Goal: Task Accomplishment & Management: Manage account settings

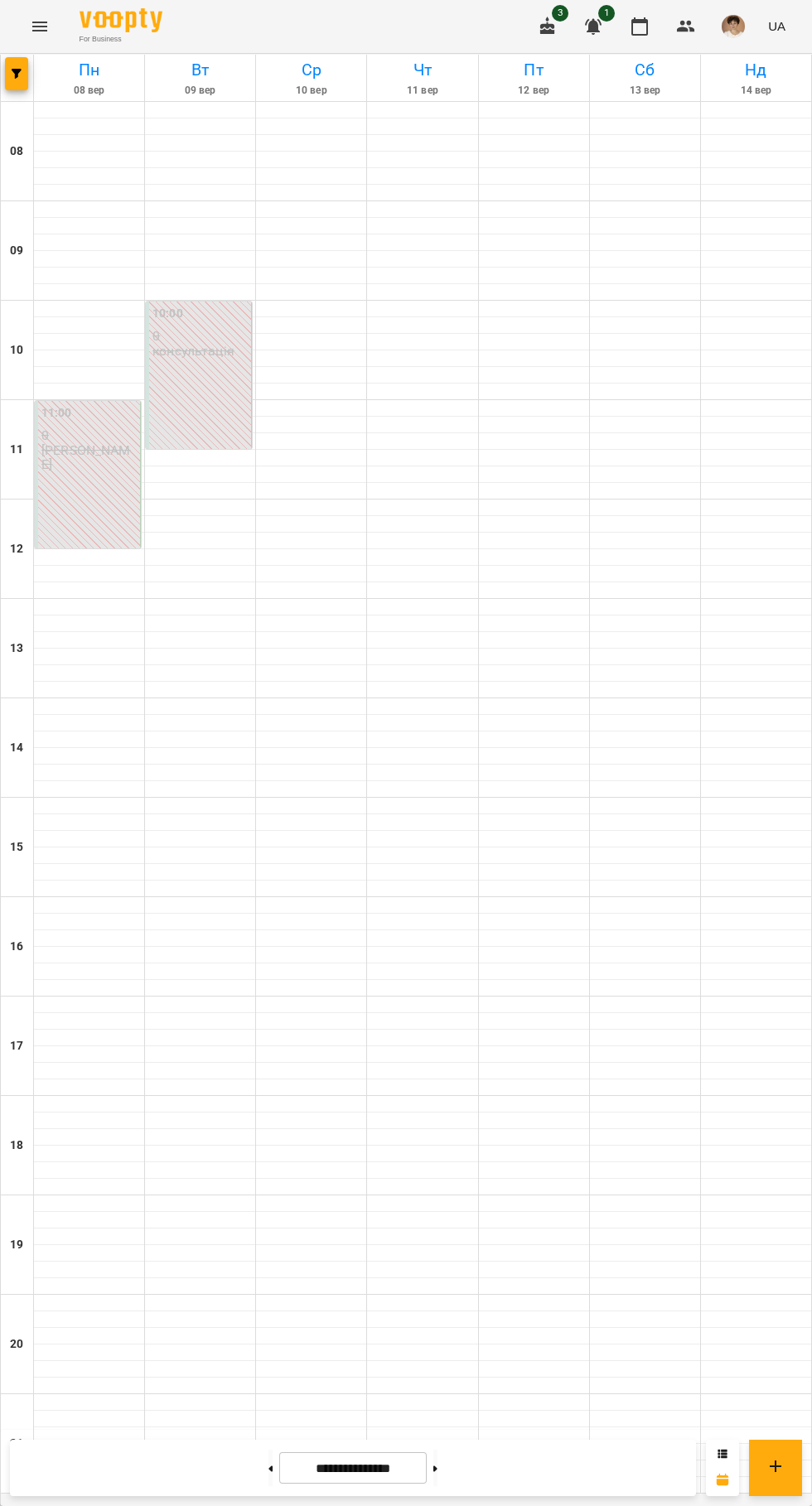
click at [734, 27] on img "button" at bounding box center [733, 26] width 23 height 23
click at [740, 163] on button "Вийти" at bounding box center [720, 153] width 119 height 29
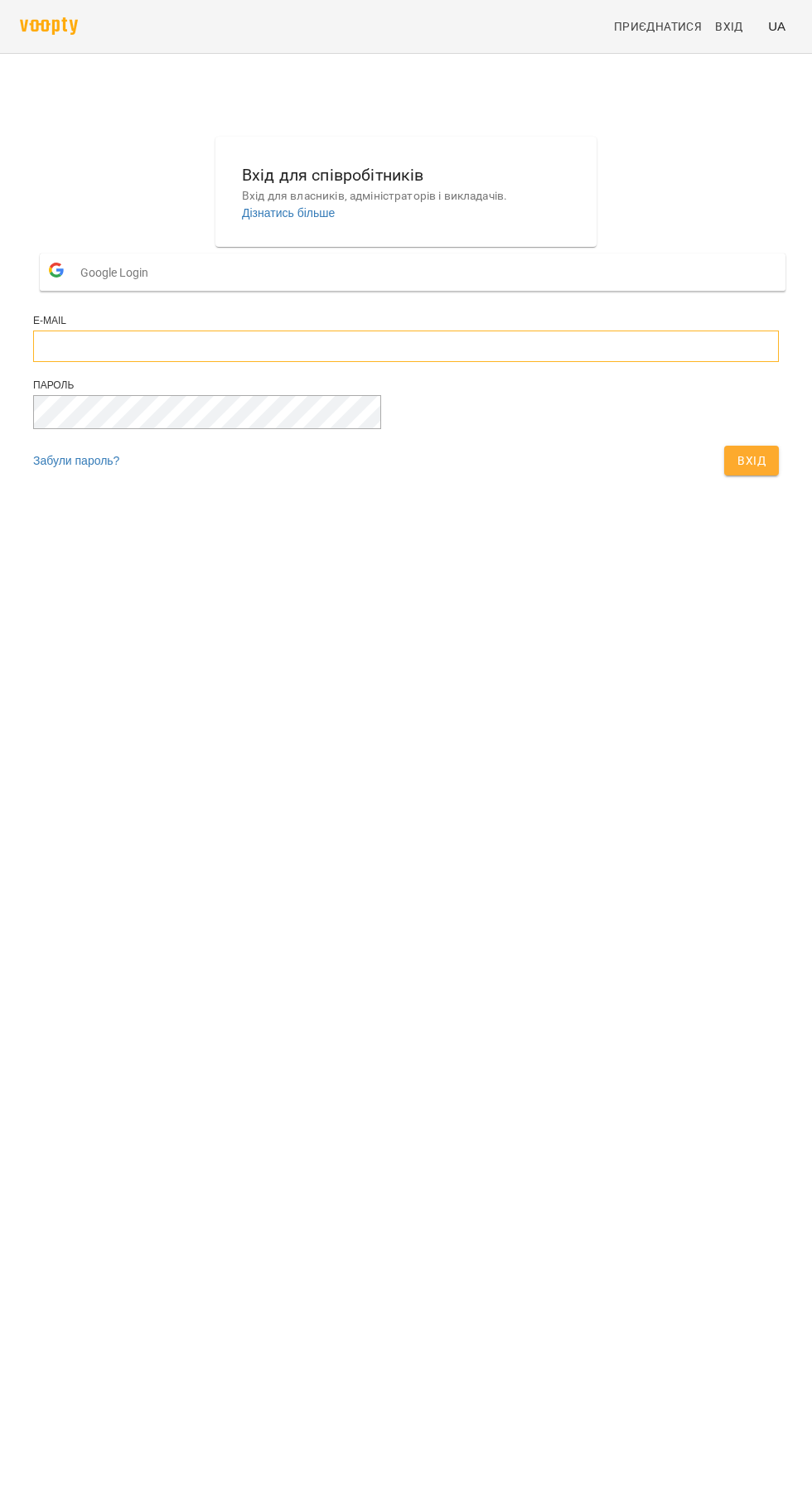
click at [436, 362] on input "email" at bounding box center [406, 346] width 746 height 31
type input "**********"
click at [724, 446] on button "Вхід" at bounding box center [751, 461] width 55 height 29
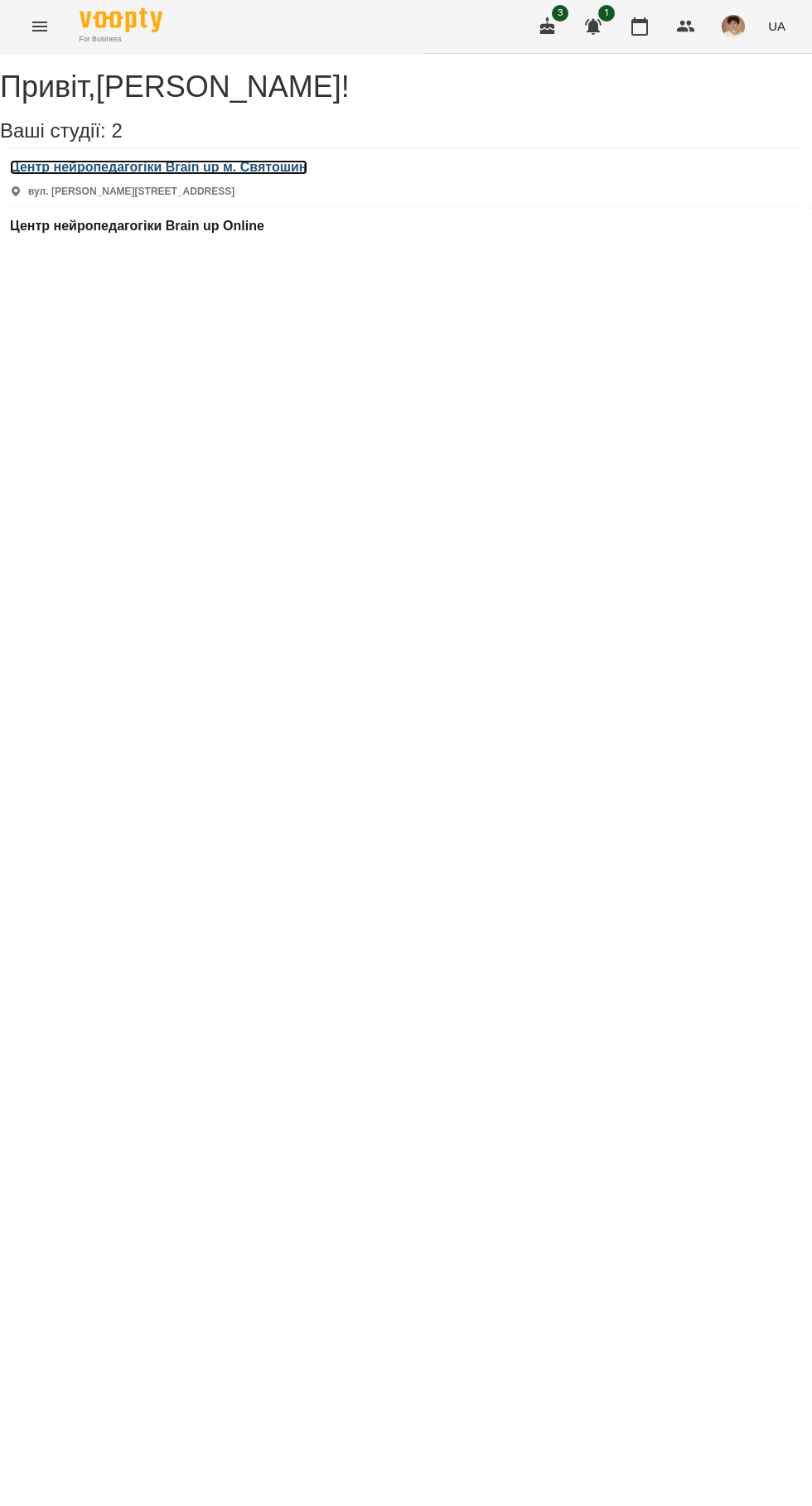
click at [280, 175] on h3 "Центр нейропедагогіки Brain up м. Святошин" at bounding box center [158, 167] width 298 height 15
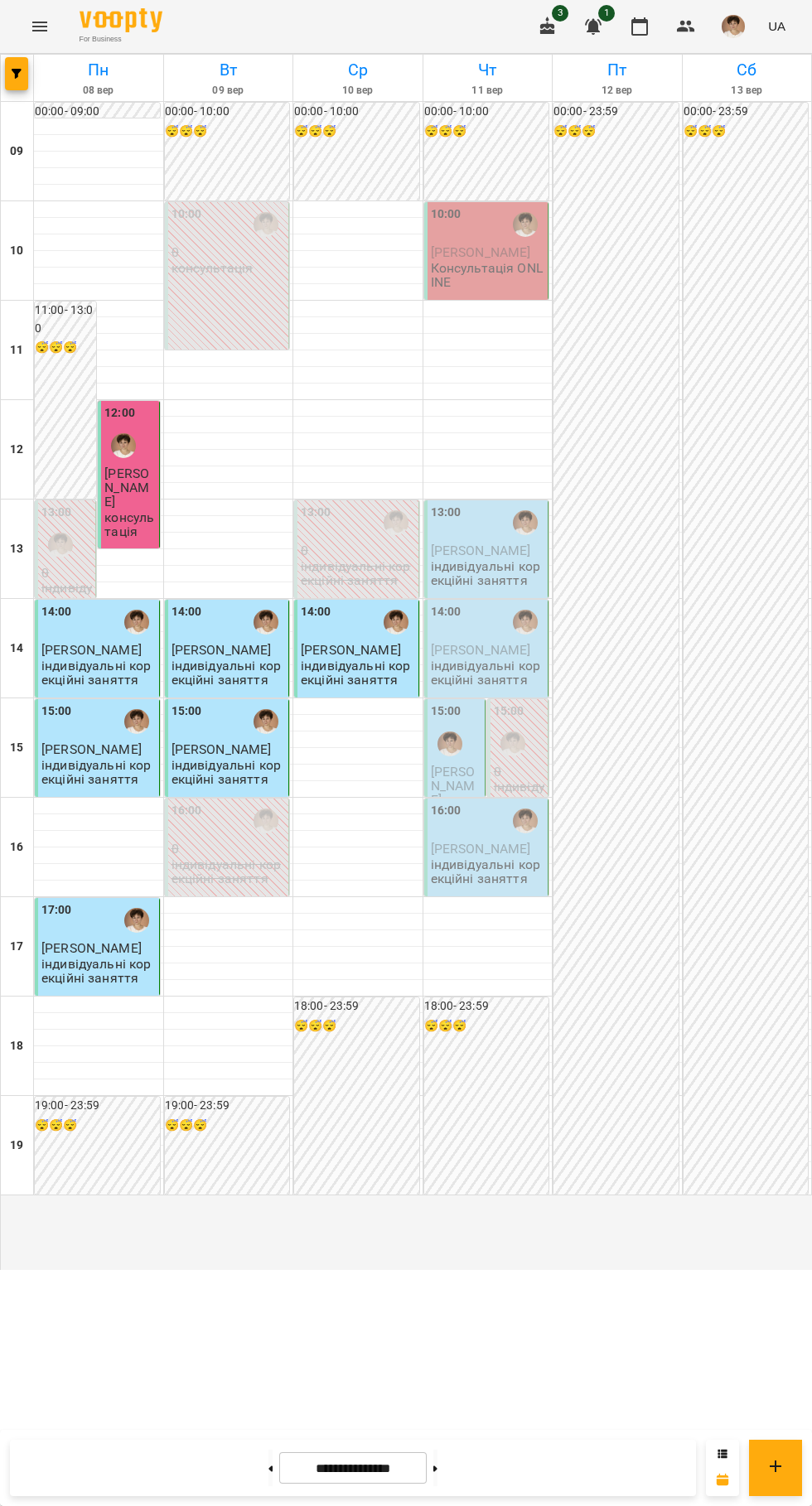
click at [504, 244] on div "10:00" at bounding box center [488, 225] width 115 height 38
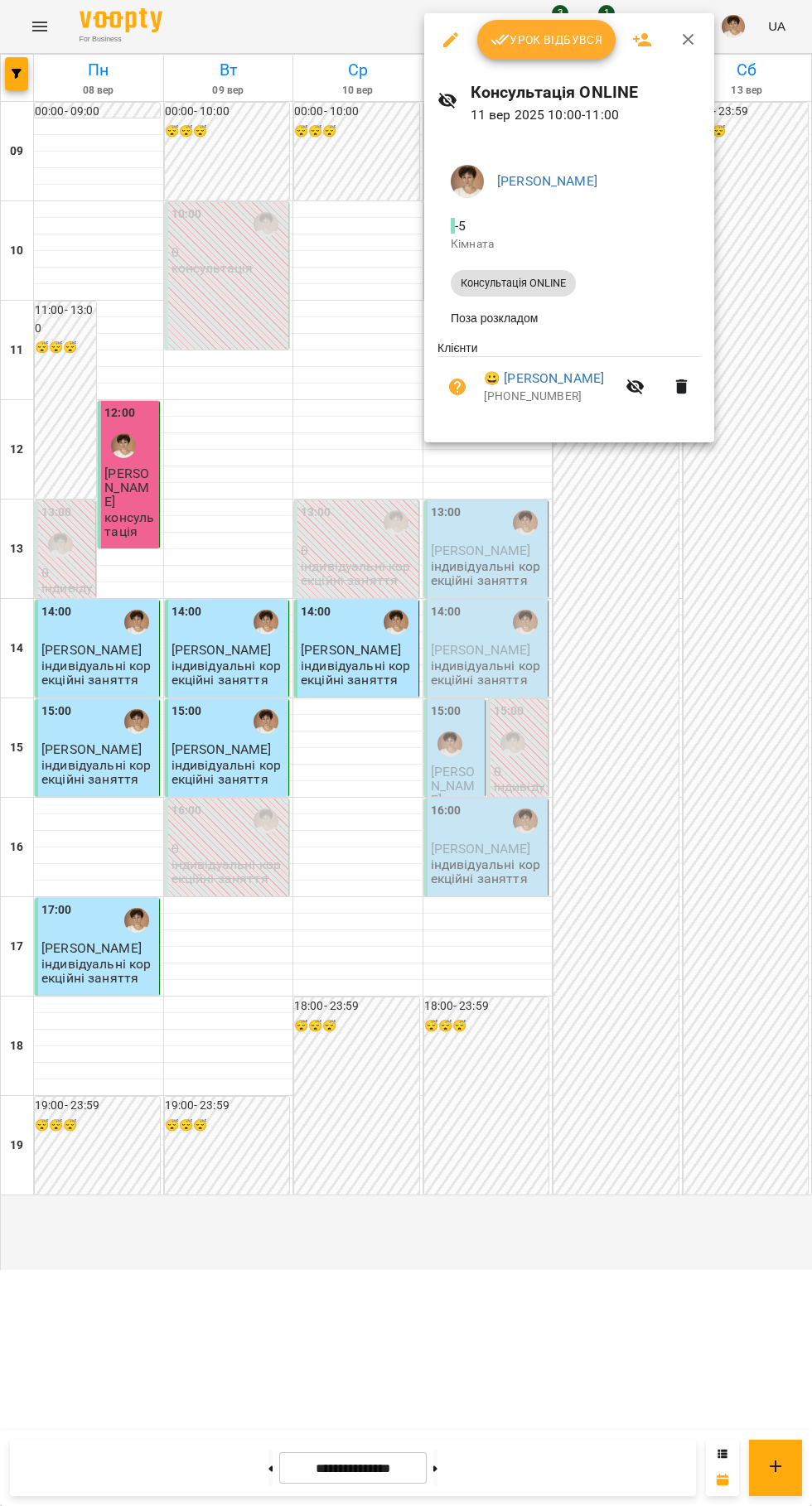
click at [544, 29] on button "Урок відбувся" at bounding box center [547, 40] width 139 height 40
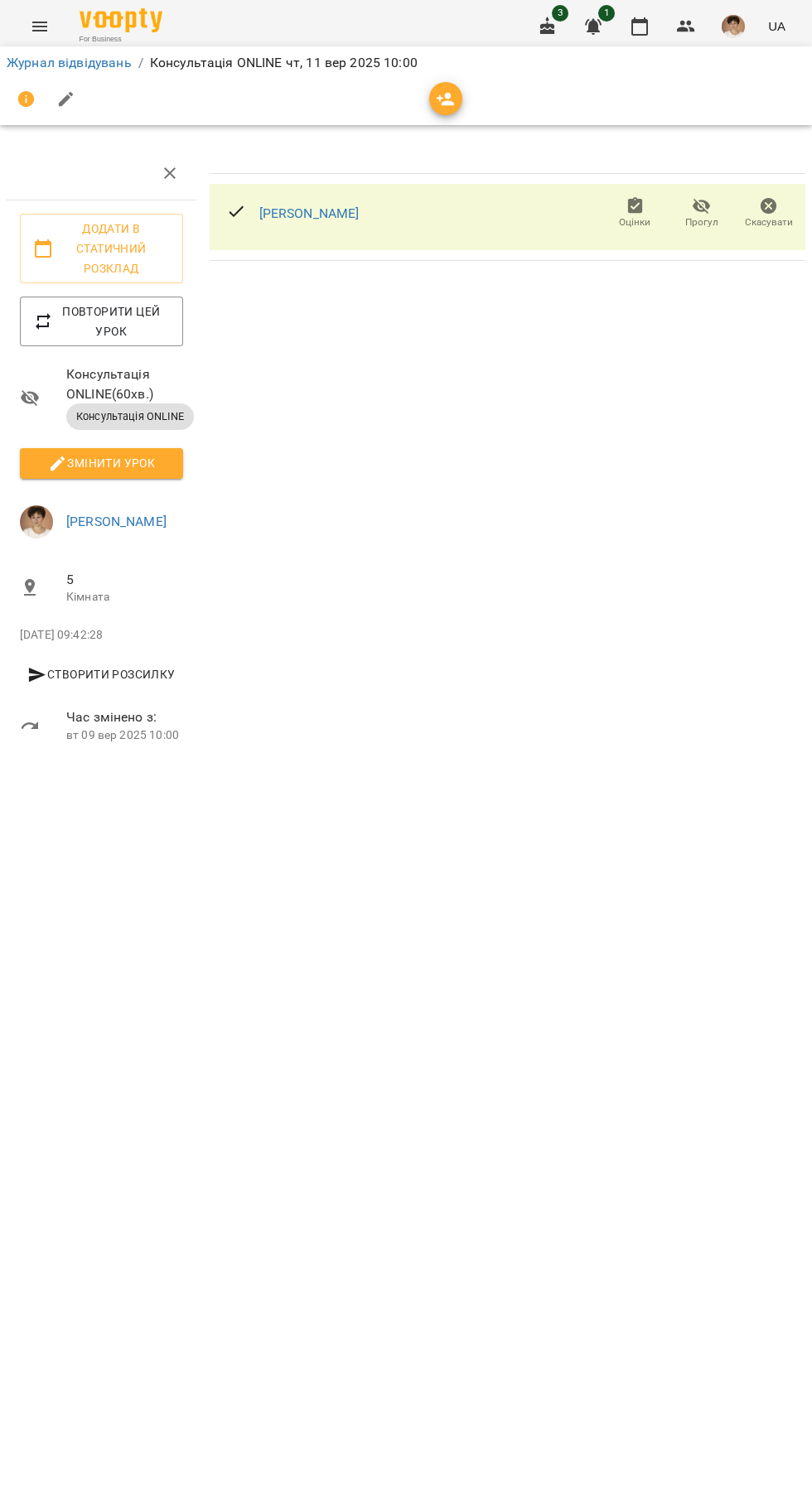
click at [642, 25] on icon "button" at bounding box center [639, 26] width 20 height 20
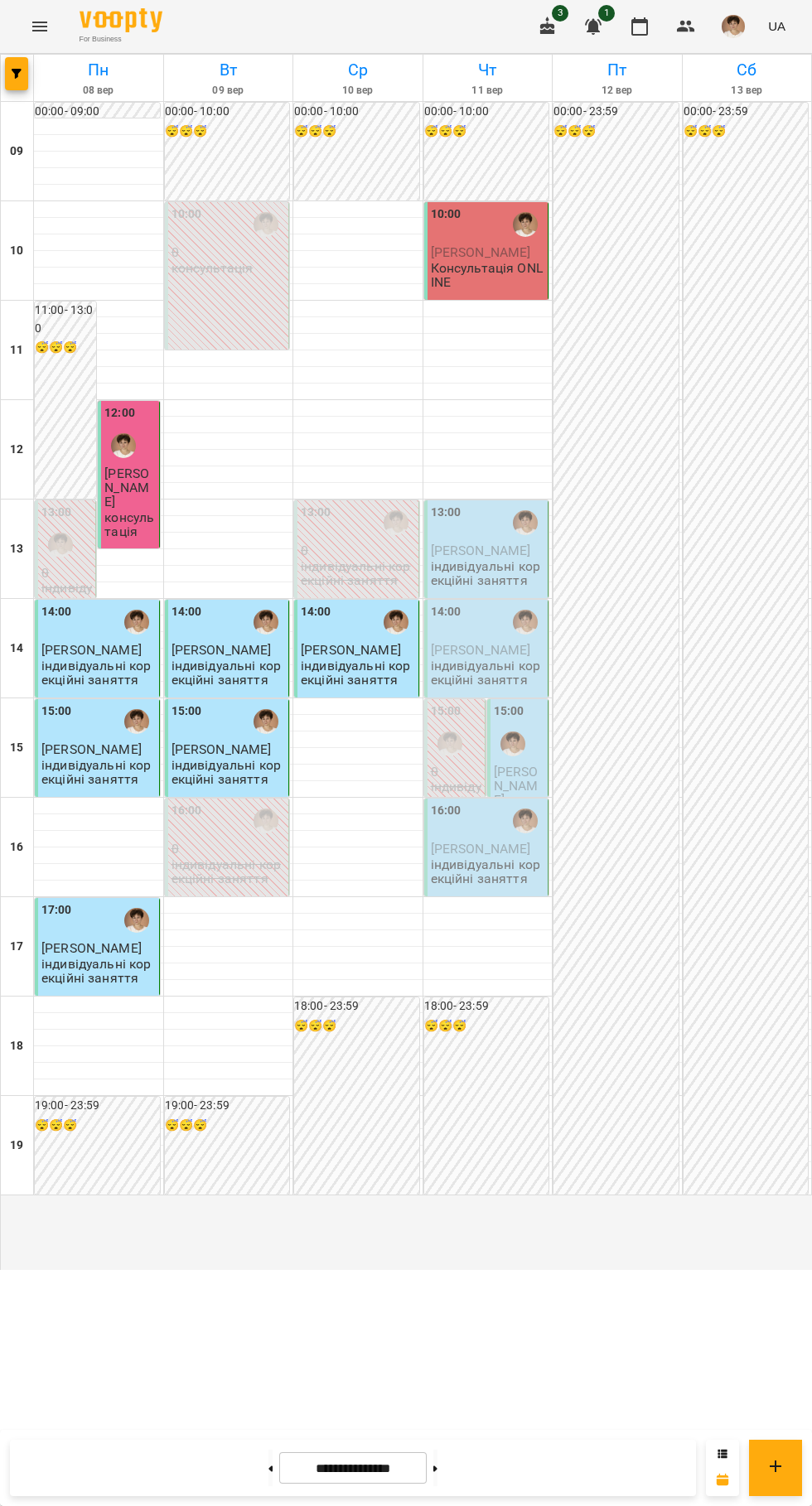
click at [492, 559] on span "Іванчов Святослав" at bounding box center [481, 551] width 101 height 16
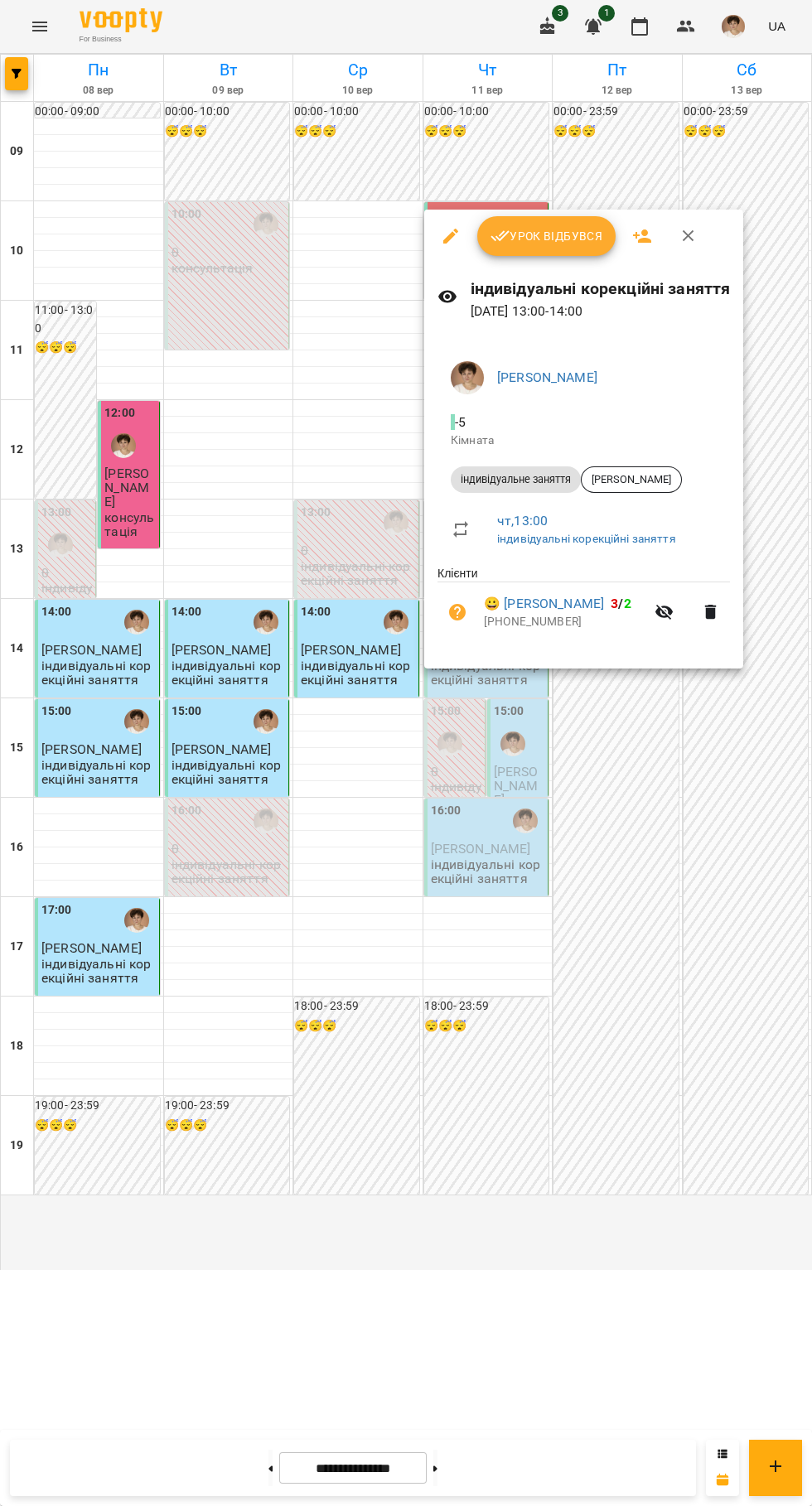
click at [556, 246] on span "Урок відбувся" at bounding box center [547, 236] width 113 height 20
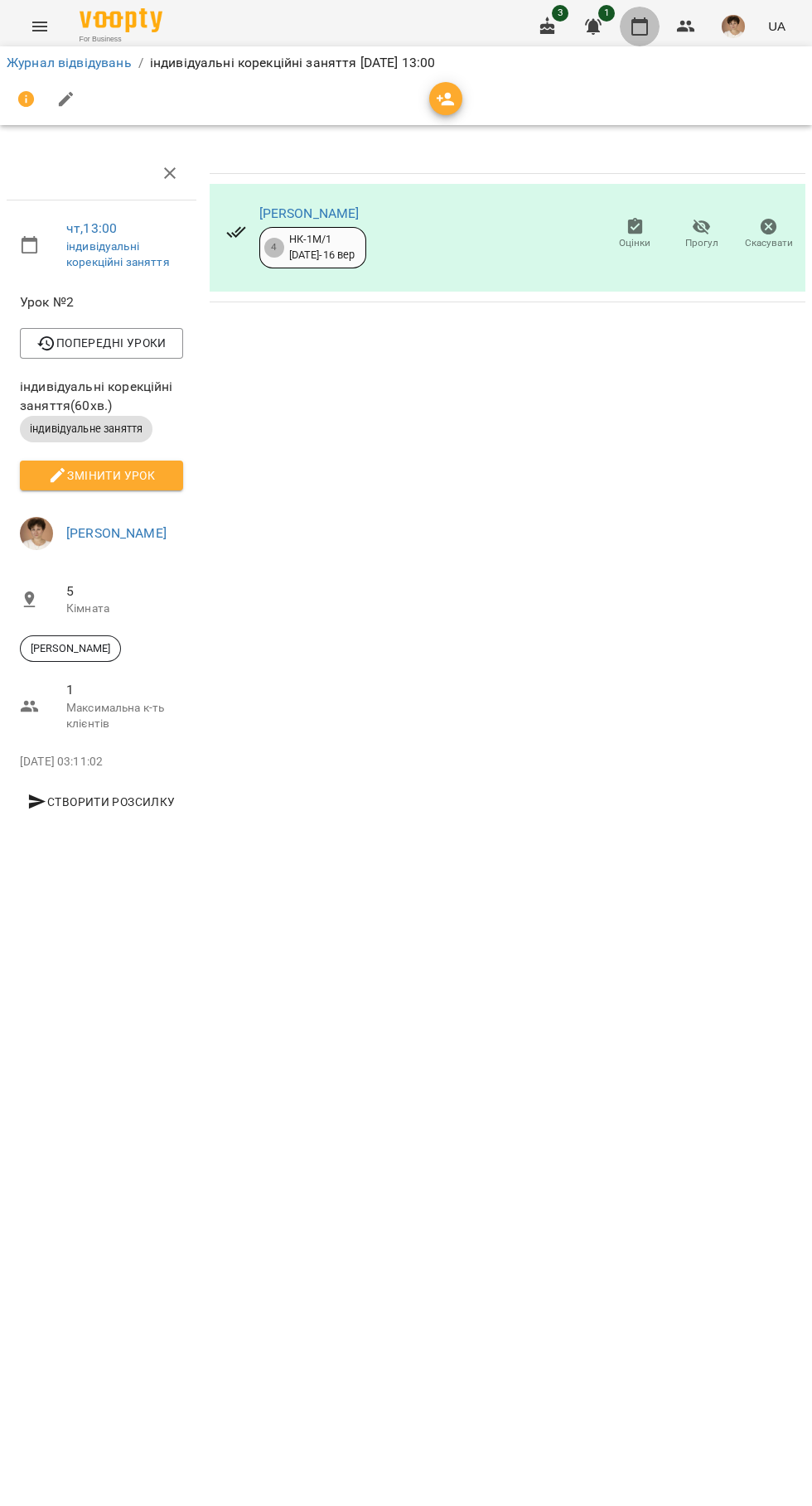
click at [640, 27] on icon "button" at bounding box center [639, 26] width 20 height 20
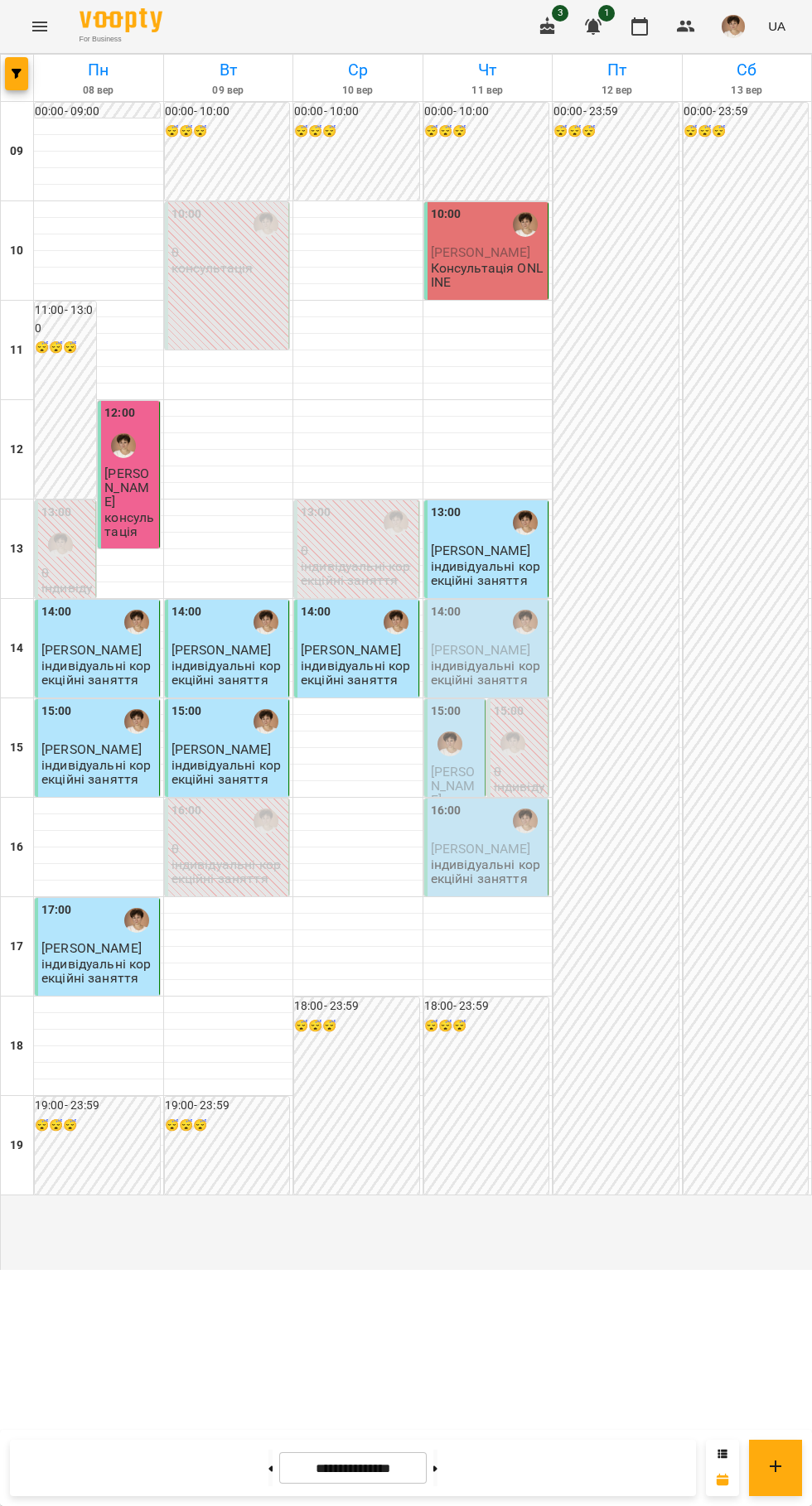
click at [515, 641] on div at bounding box center [526, 622] width 38 height 38
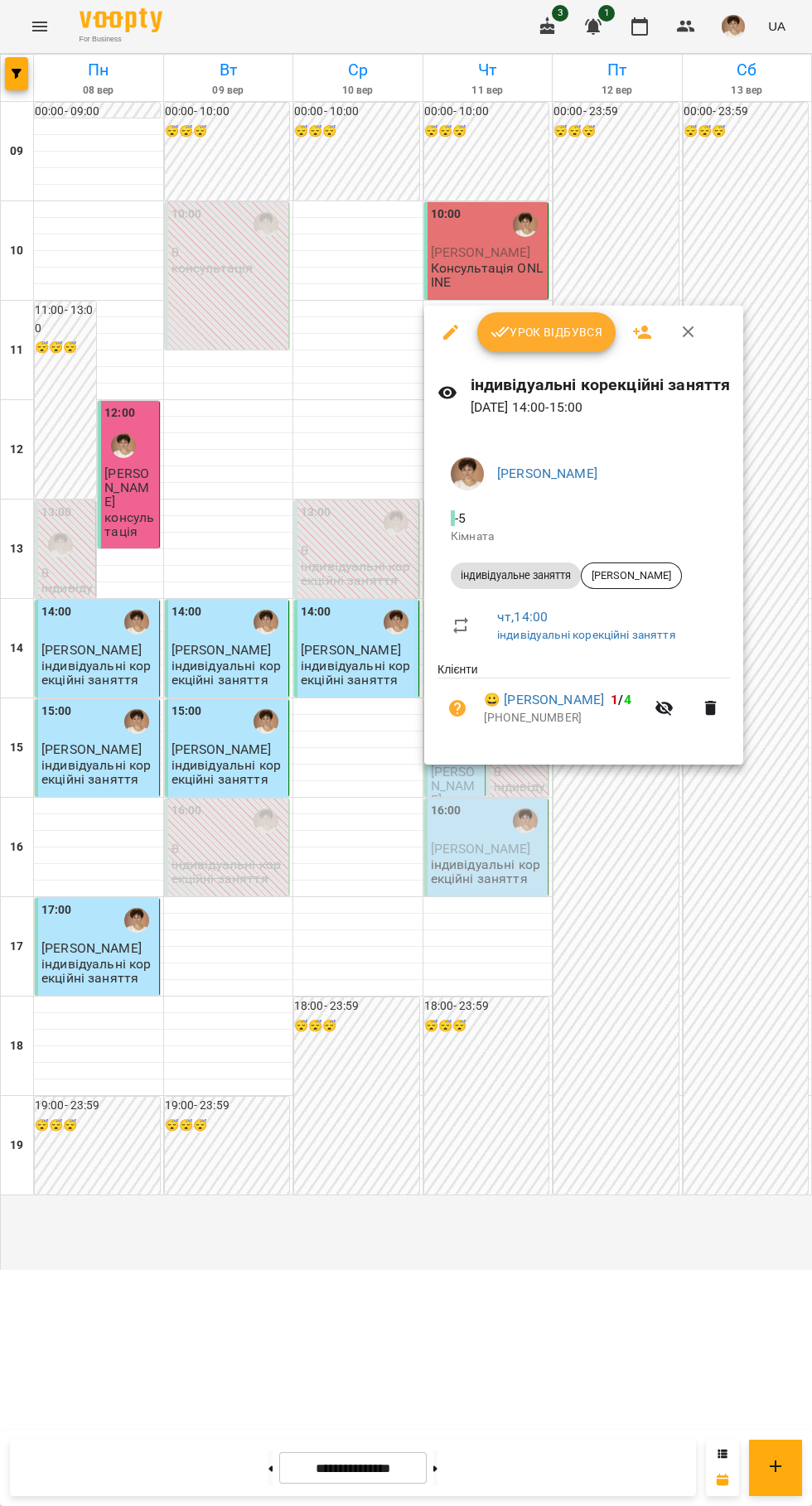
click at [552, 334] on span "Урок відбувся" at bounding box center [547, 332] width 113 height 20
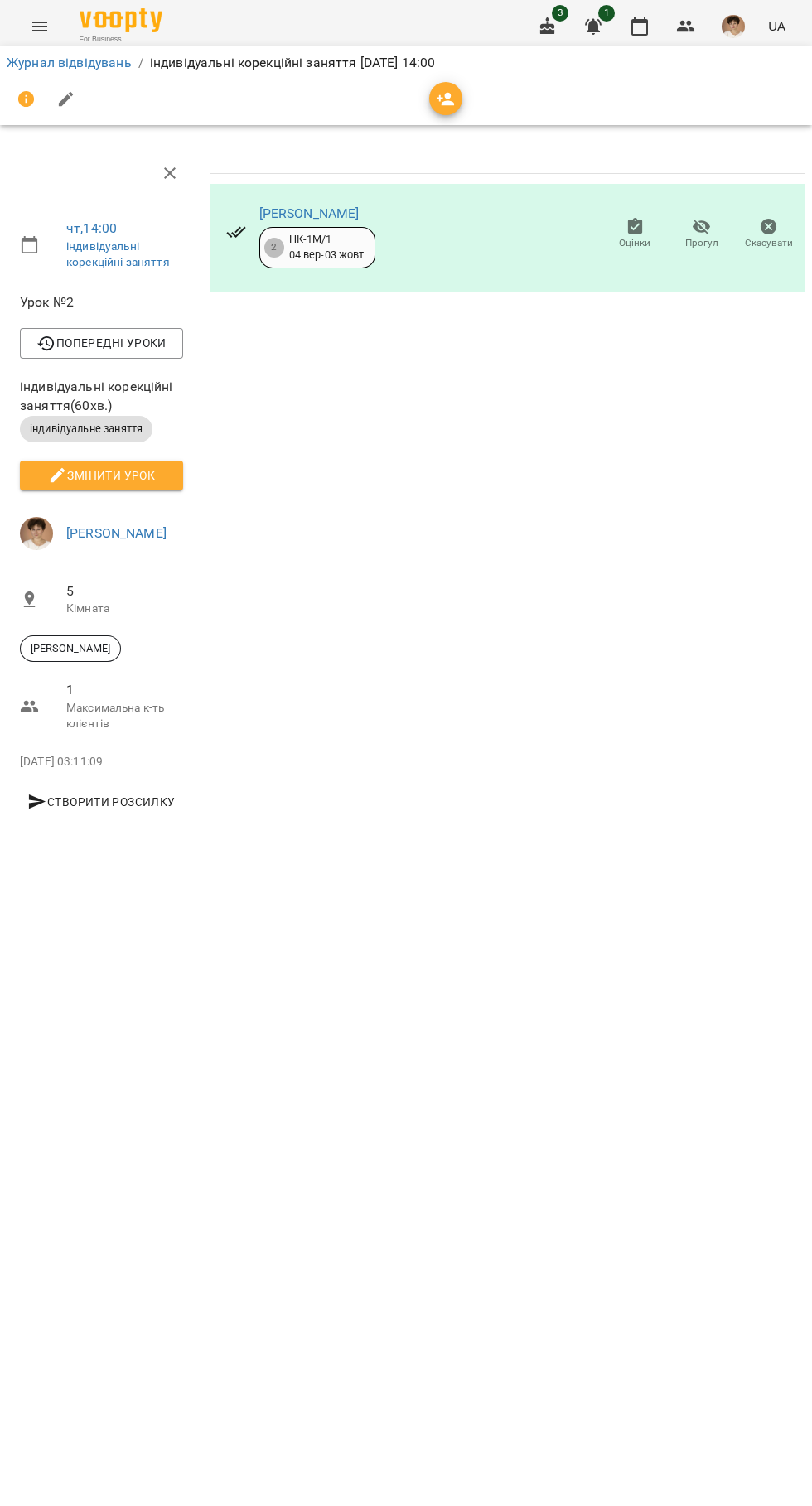
click at [641, 27] on icon "button" at bounding box center [639, 26] width 20 height 20
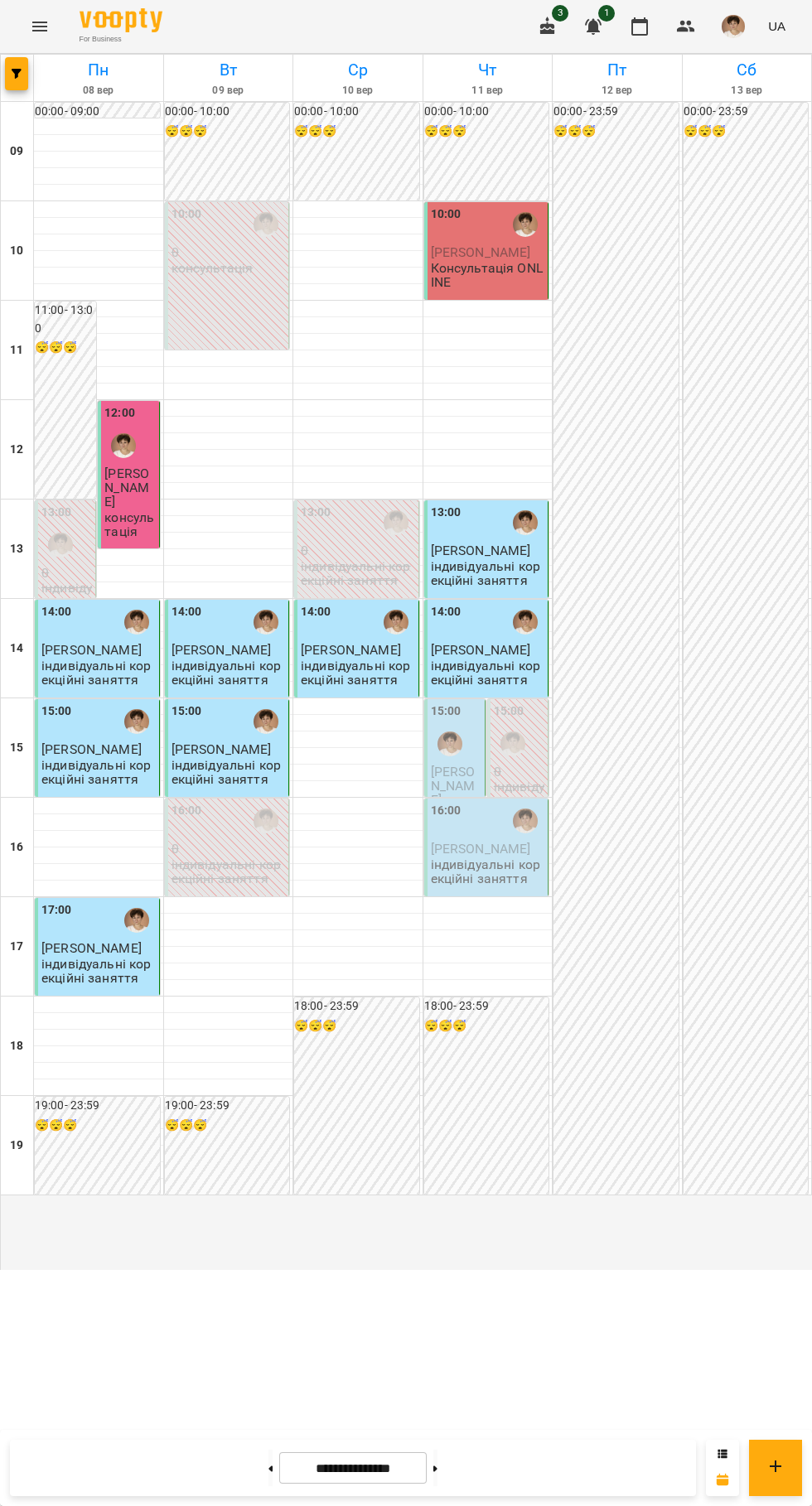
click at [458, 763] on div at bounding box center [450, 744] width 38 height 38
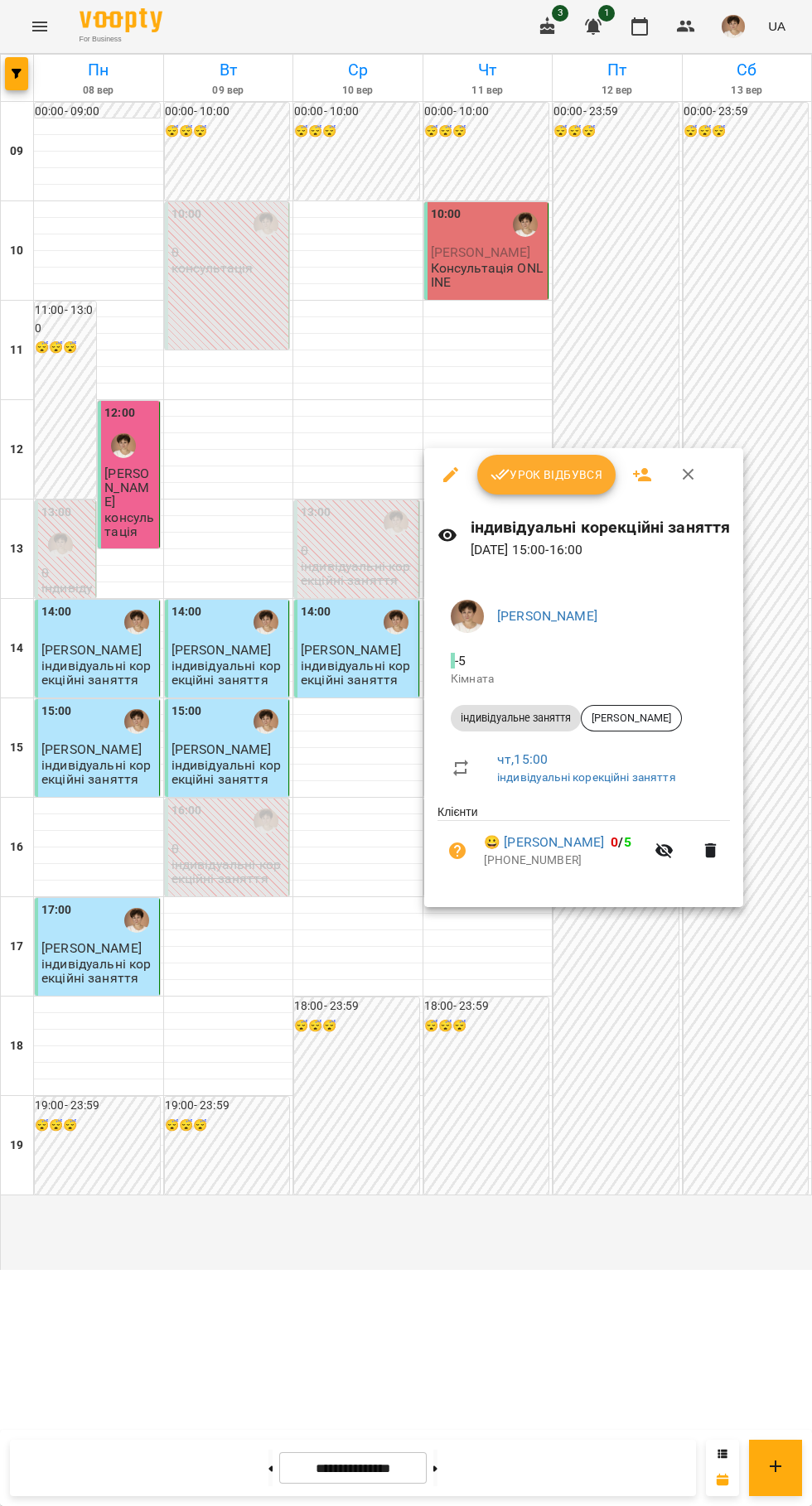
click at [537, 472] on span "Урок відбувся" at bounding box center [547, 475] width 113 height 20
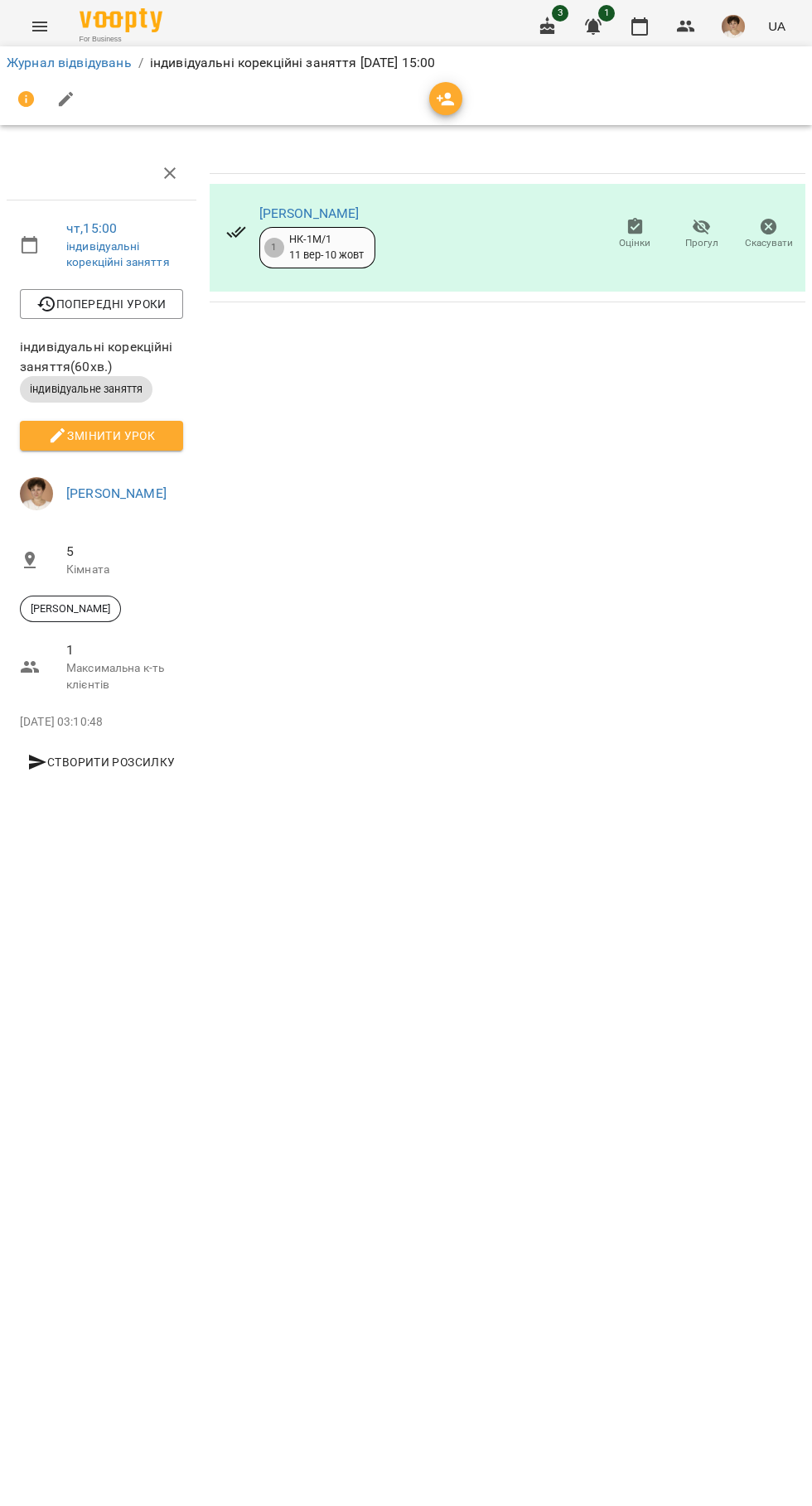
click at [640, 27] on icon "button" at bounding box center [639, 26] width 20 height 20
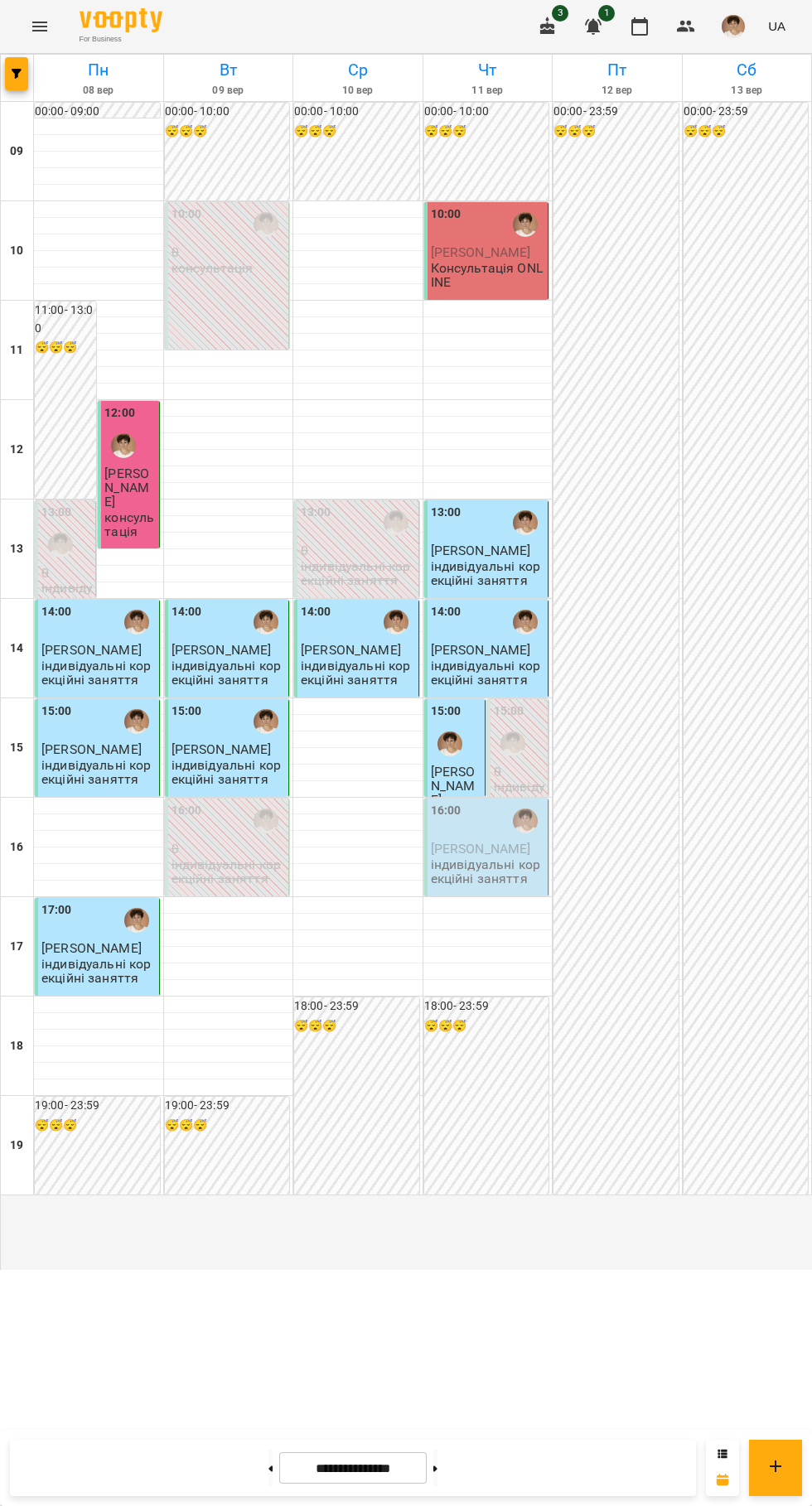
click at [508, 857] on span "Владислав Лонський" at bounding box center [481, 848] width 101 height 16
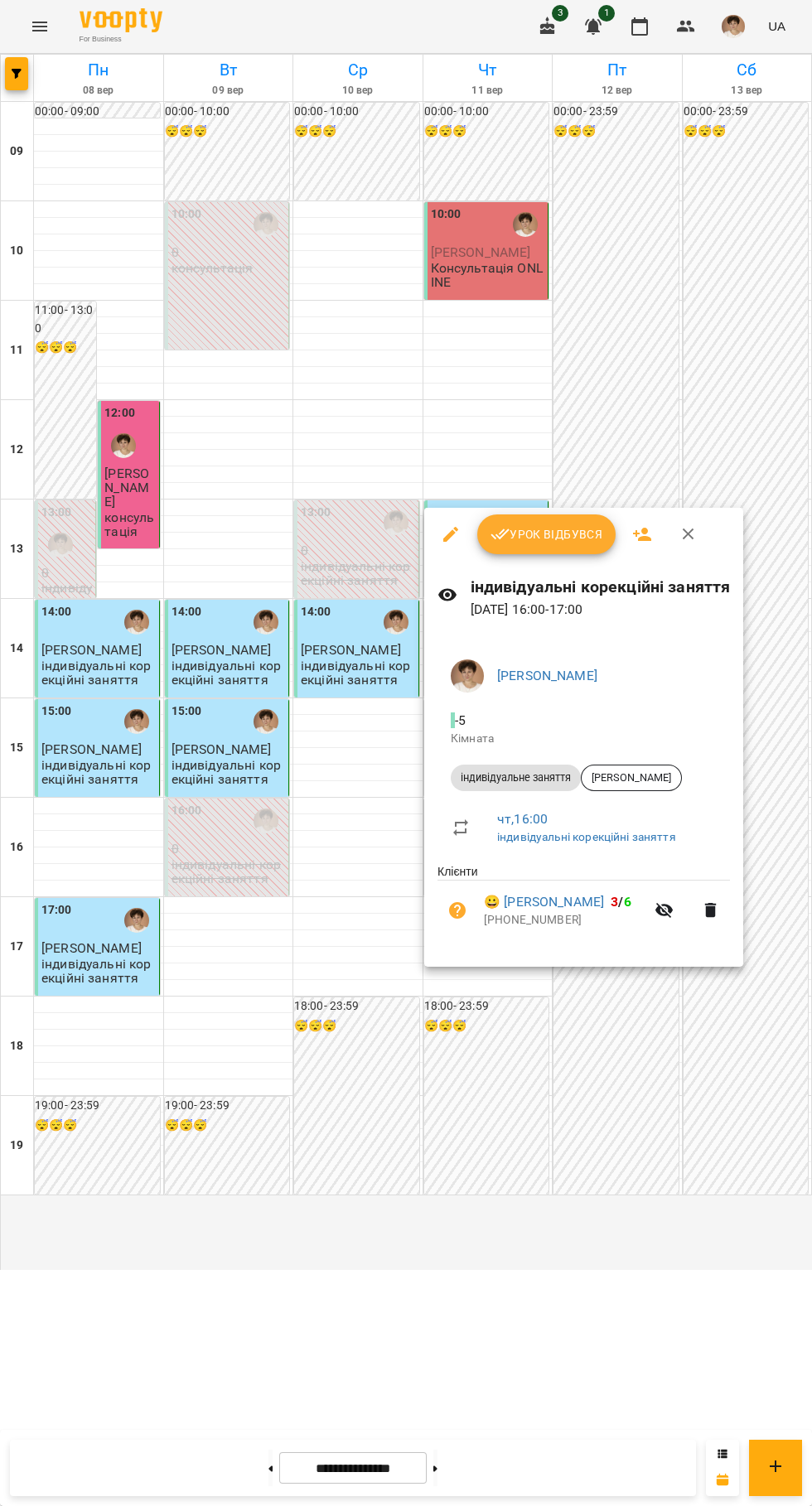
click at [562, 512] on div "Урок відбувся" at bounding box center [584, 534] width 319 height 53
click at [542, 534] on span "Урок відбувся" at bounding box center [547, 534] width 113 height 20
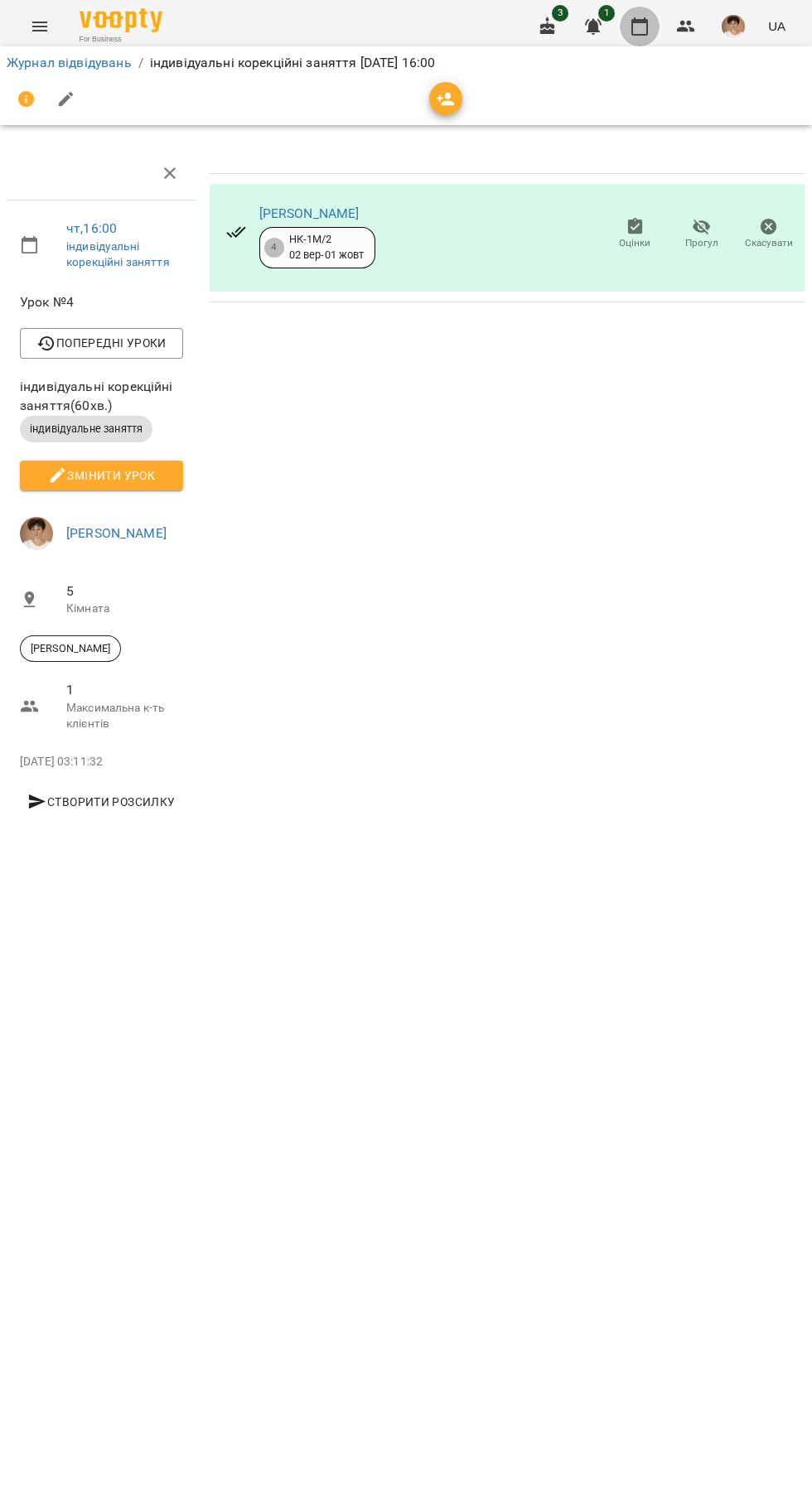
click at [640, 27] on icon "button" at bounding box center [639, 26] width 20 height 20
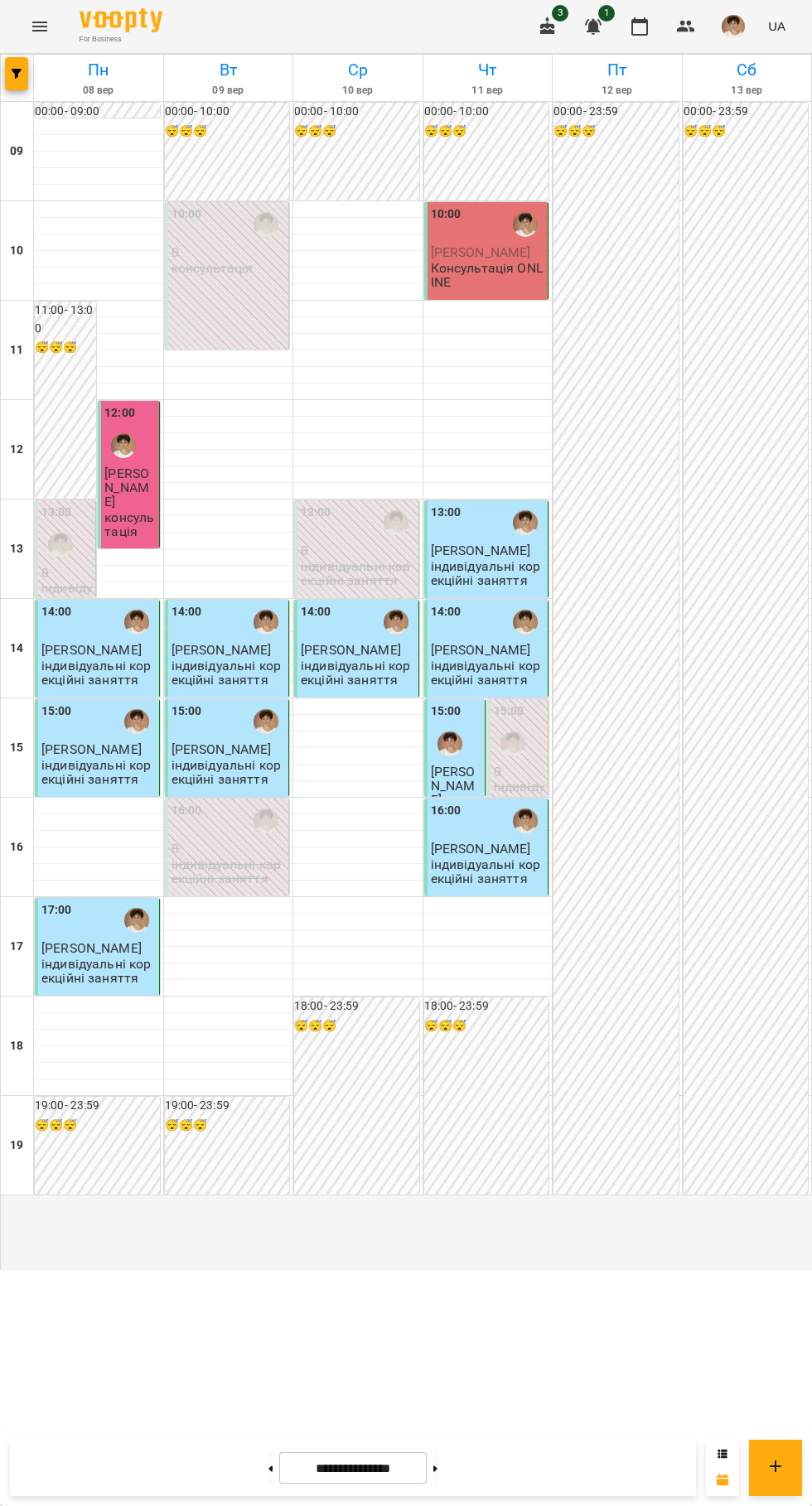
click at [437, 1469] on icon at bounding box center [435, 1468] width 4 height 6
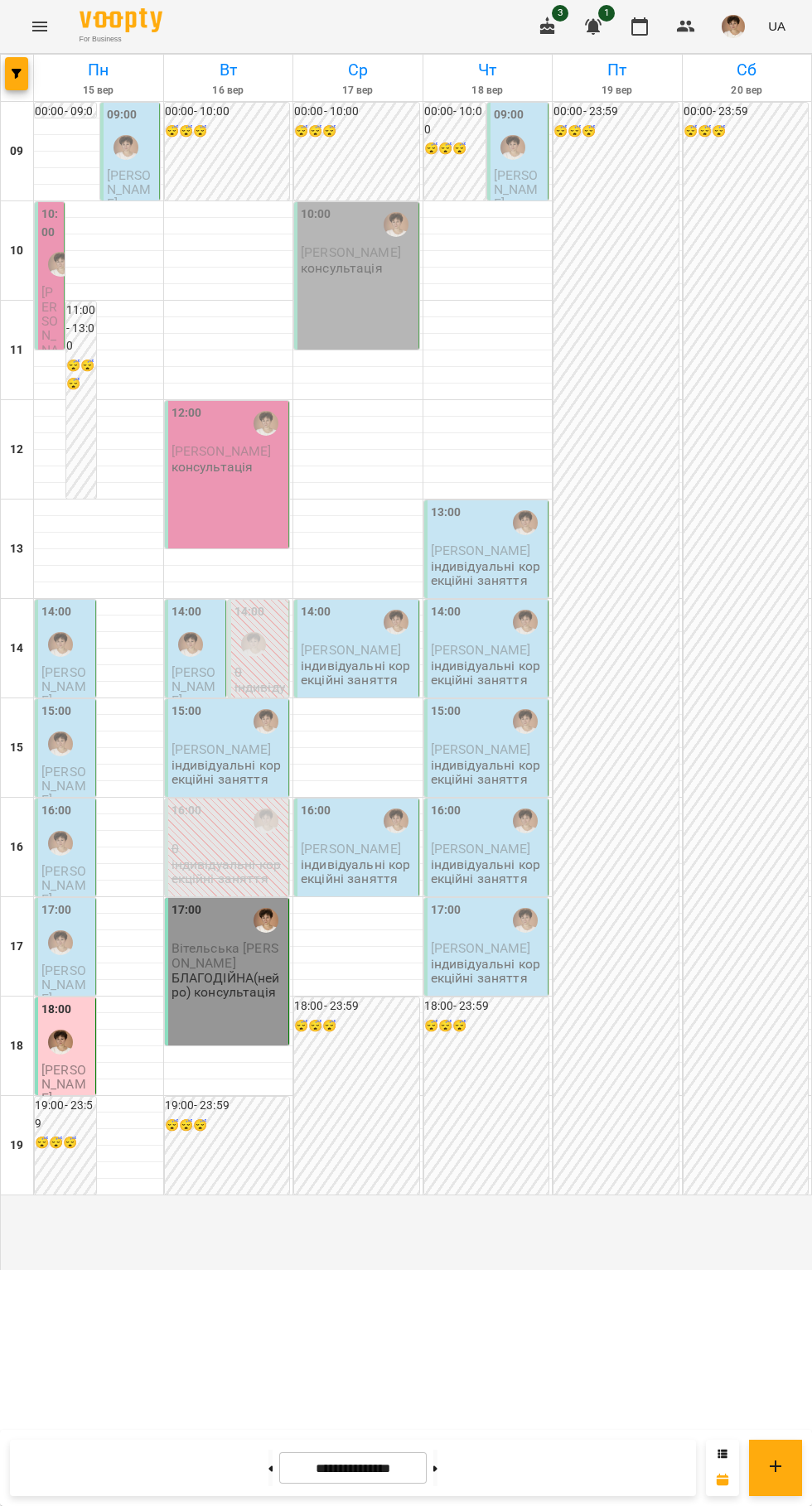
click at [437, 1469] on icon at bounding box center [435, 1468] width 4 height 6
type input "**********"
